Goal: Task Accomplishment & Management: Use online tool/utility

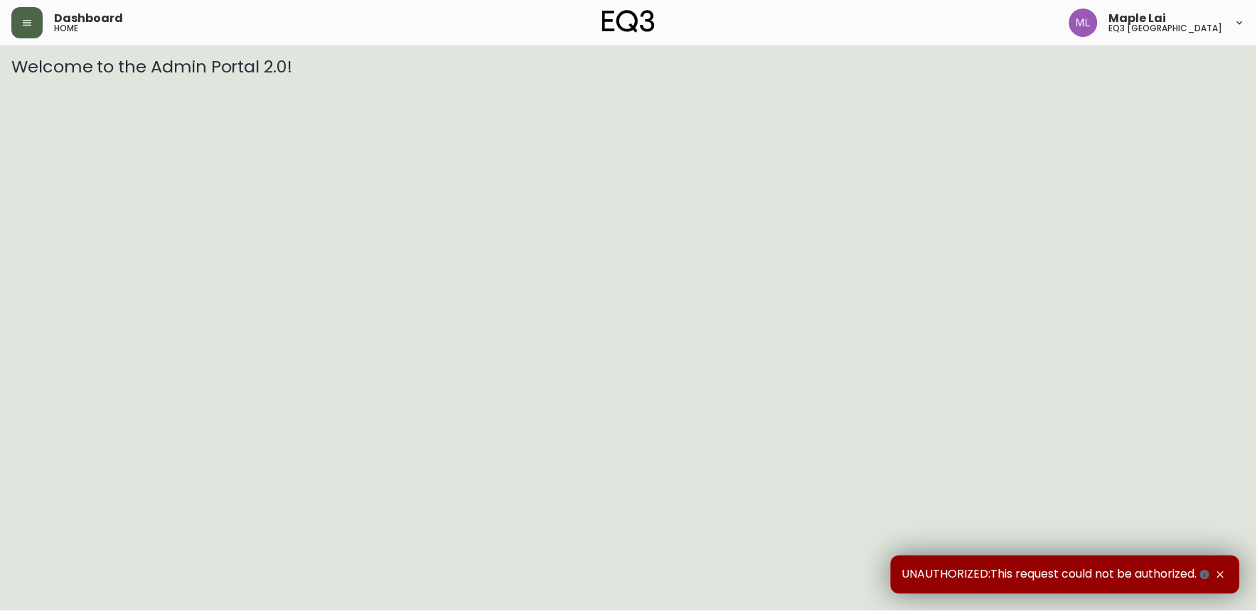
click at [25, 17] on icon "button" at bounding box center [26, 22] width 11 height 11
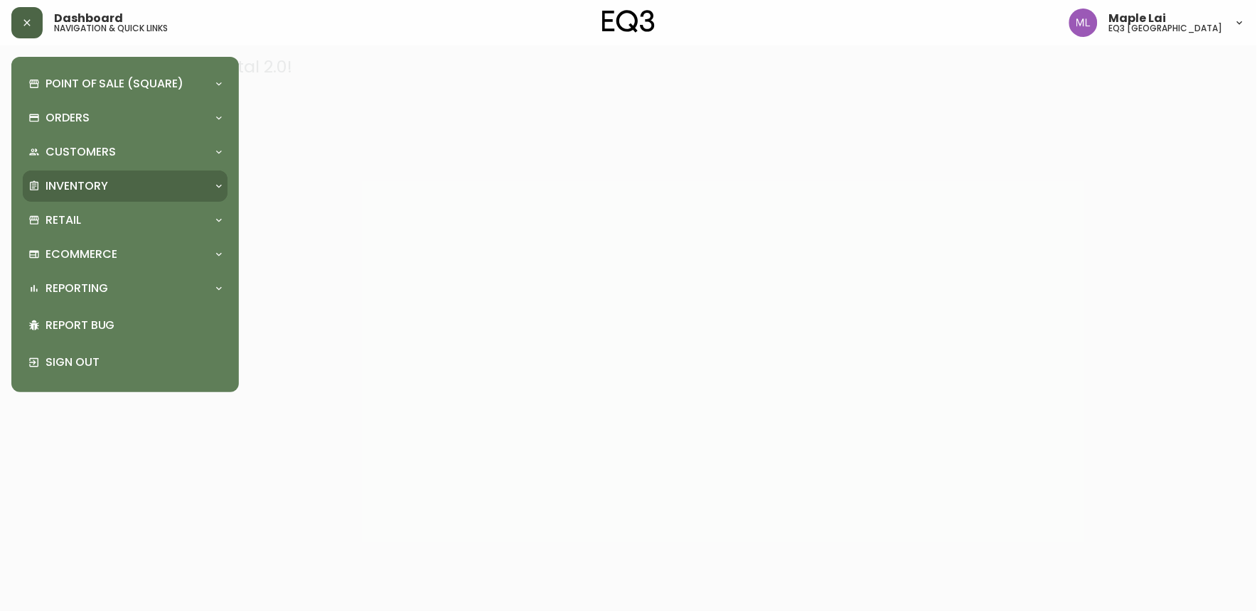
click at [114, 186] on div "Inventory" at bounding box center [117, 186] width 179 height 16
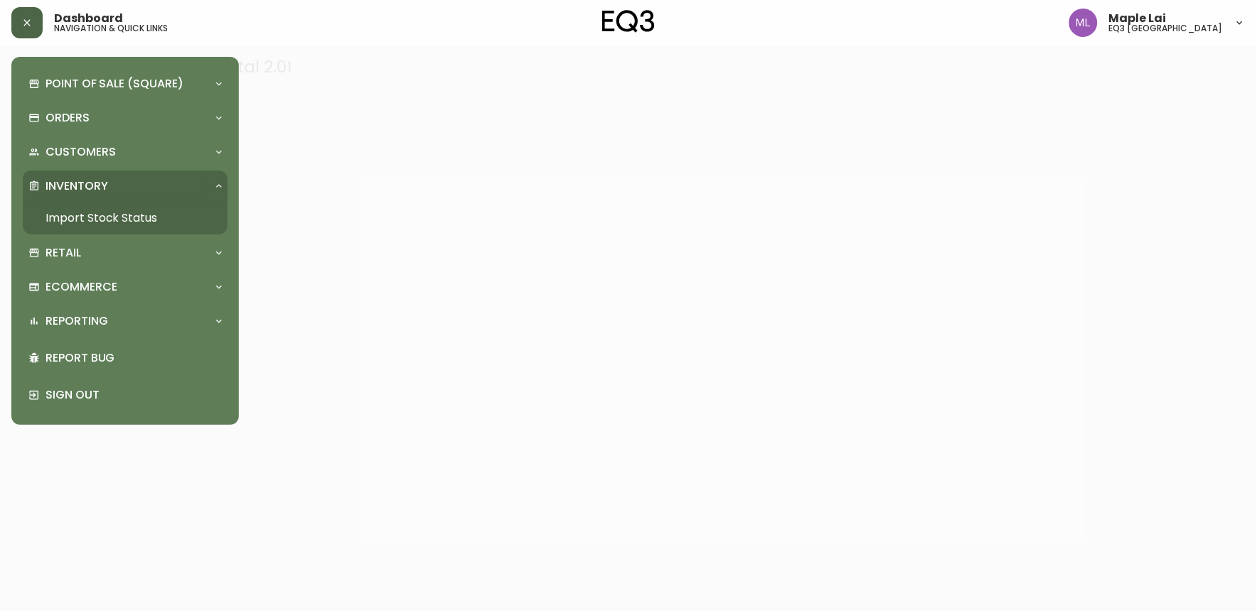
click at [137, 216] on link "Import Stock Status" at bounding box center [125, 218] width 205 height 33
